Goal: Navigation & Orientation: Find specific page/section

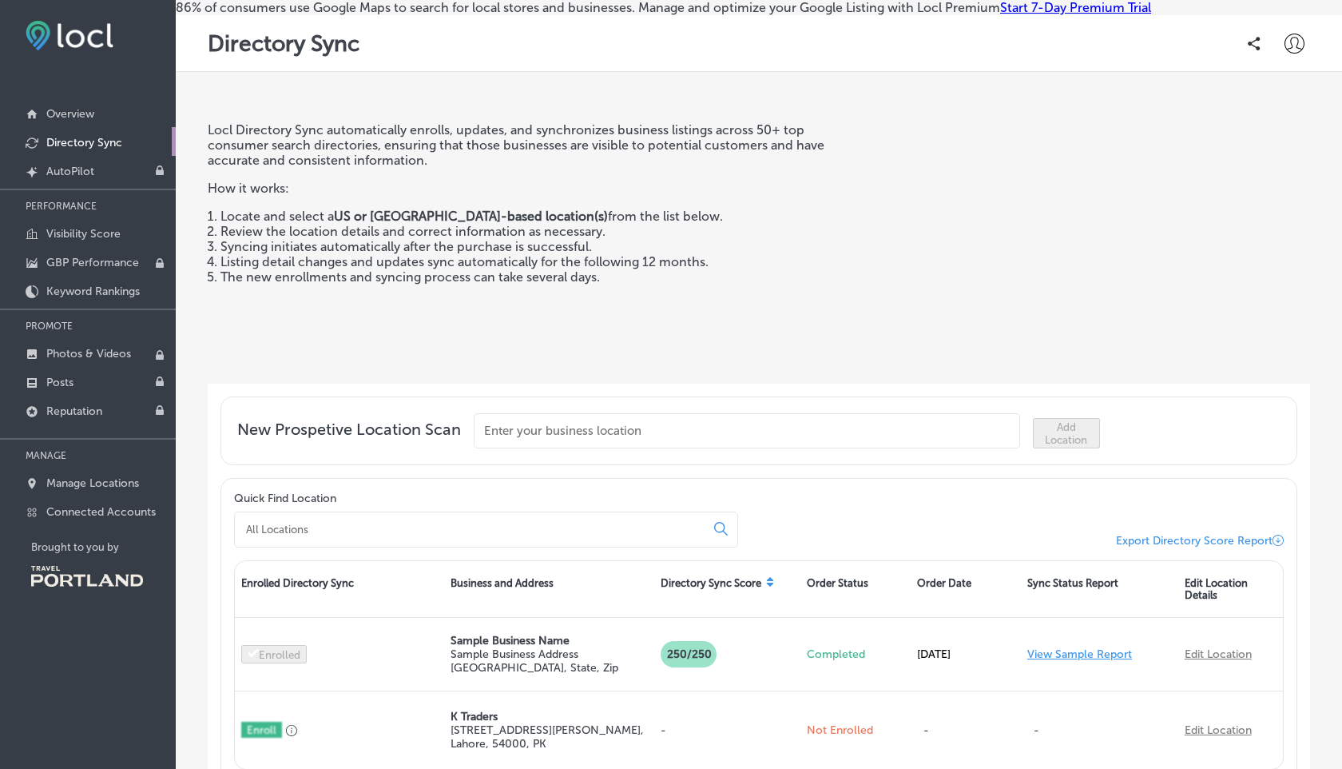
click at [66, 137] on p "Directory Sync" at bounding box center [84, 143] width 76 height 14
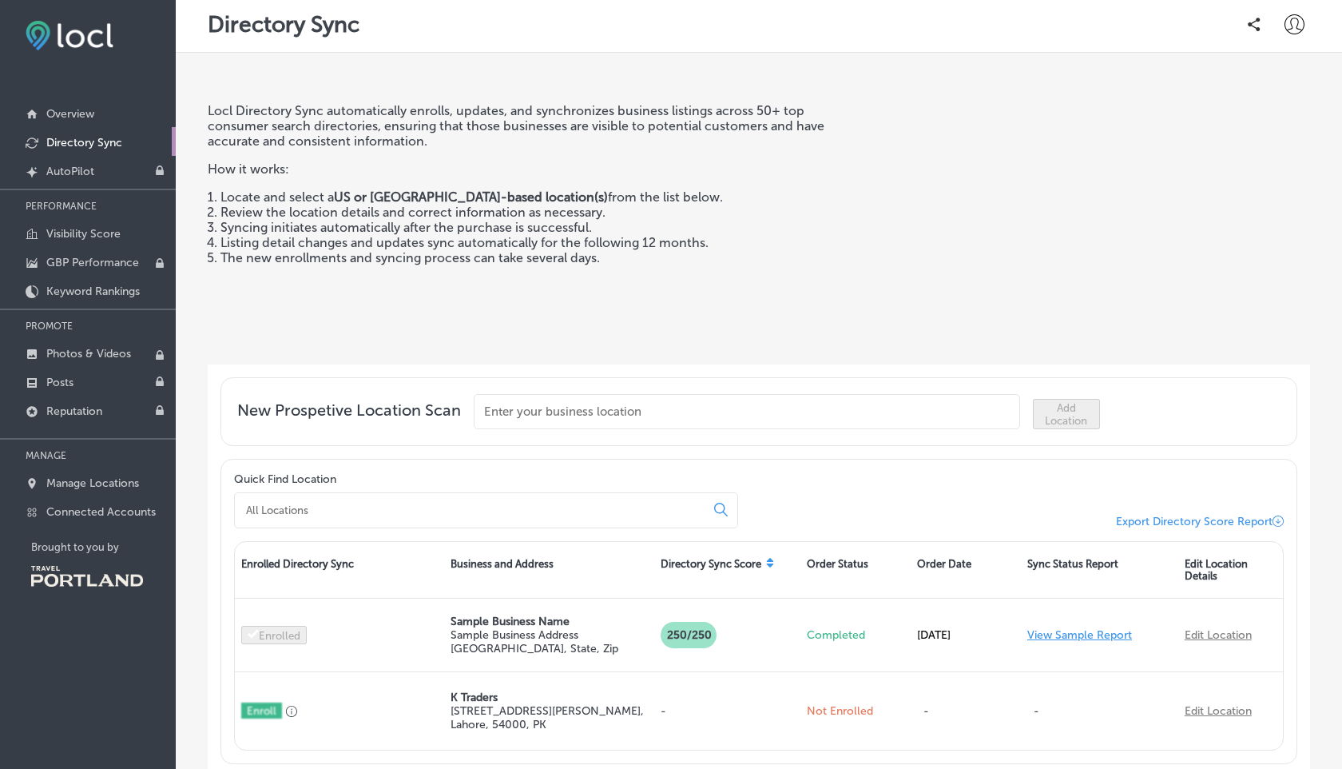
scroll to position [37, 0]
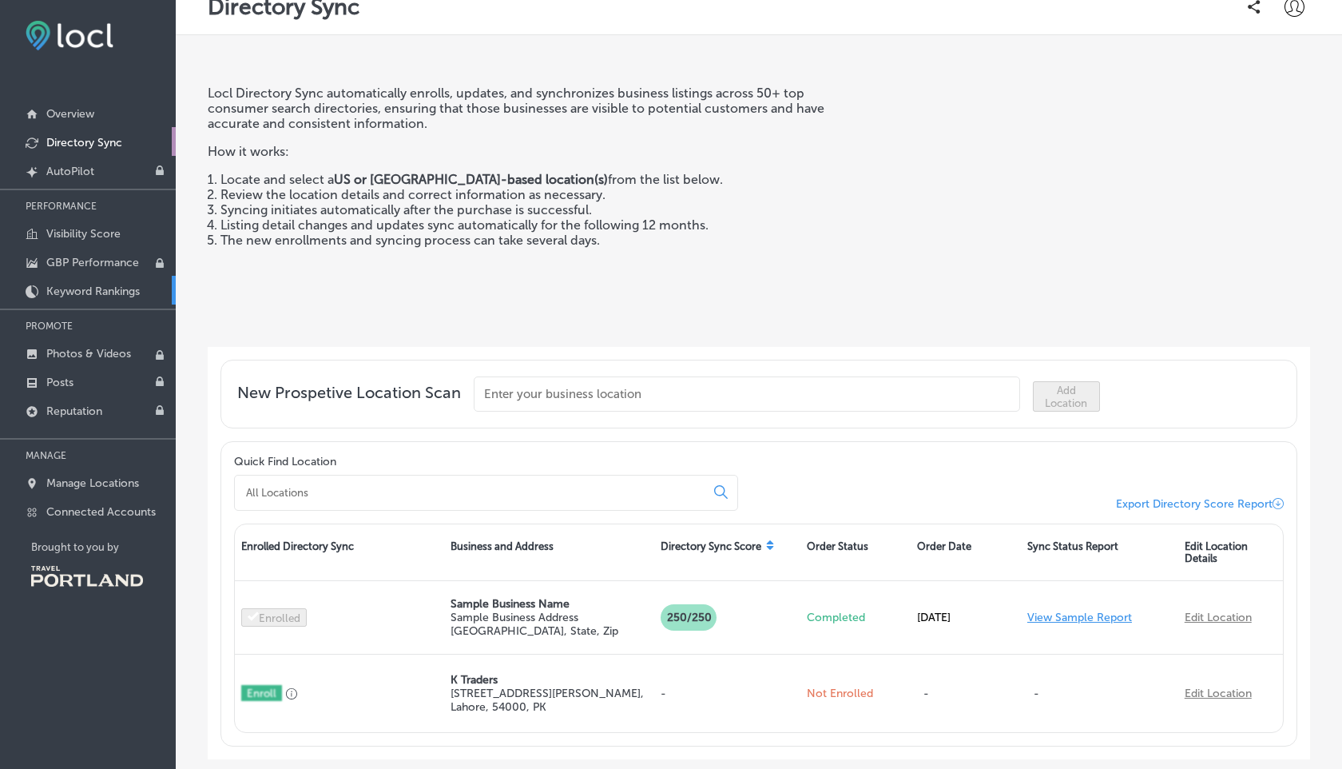
click at [113, 297] on link "Keyword Rankings" at bounding box center [88, 290] width 176 height 29
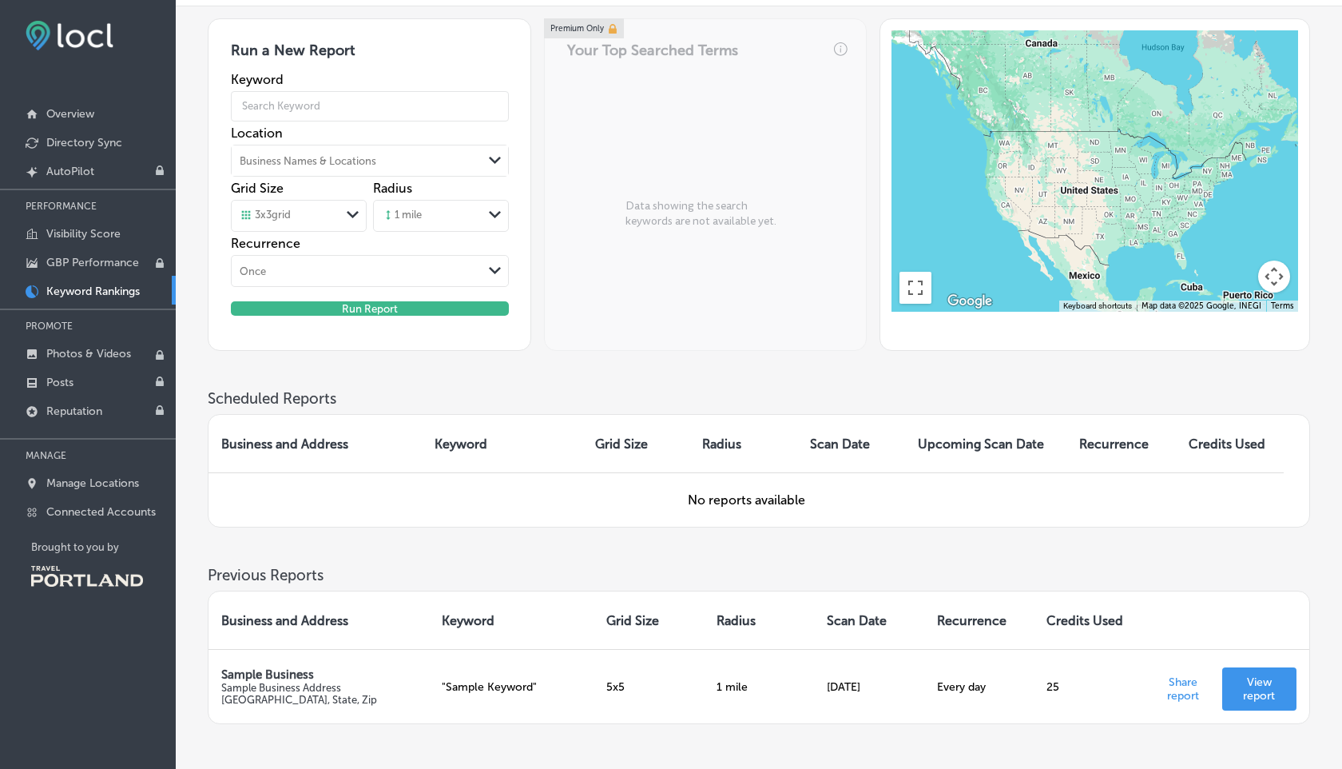
scroll to position [111, 0]
